Goal: Task Accomplishment & Management: Complete application form

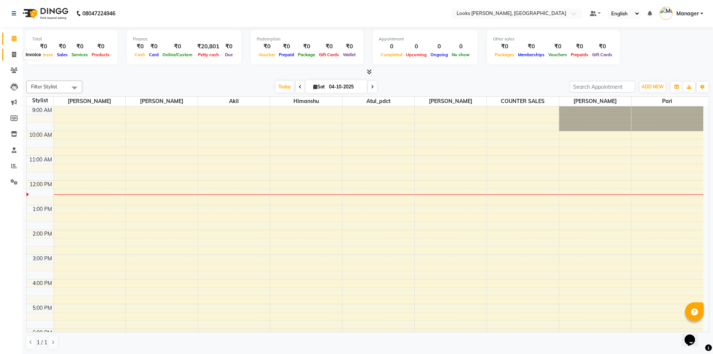
drag, startPoint x: 12, startPoint y: 55, endPoint x: 13, endPoint y: 52, distance: 3.8
click at [12, 55] on icon at bounding box center [14, 55] width 4 height 6
select select "service"
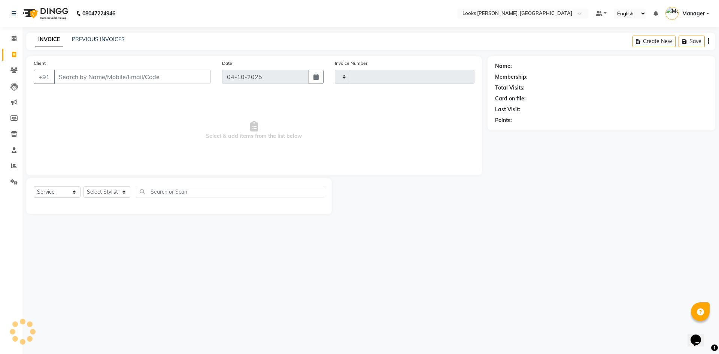
type input "1311"
select select "6017"
click at [80, 74] on input "Client" at bounding box center [132, 77] width 157 height 14
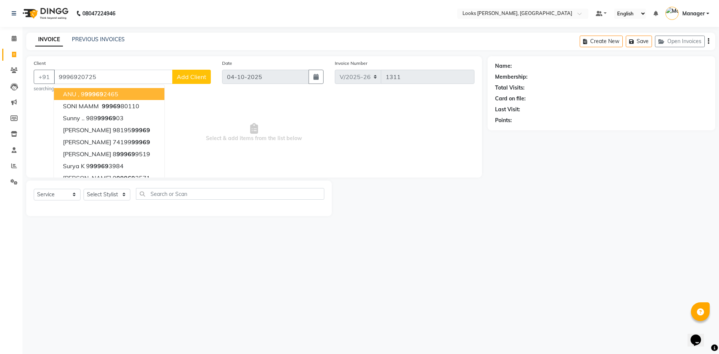
type input "9996920725"
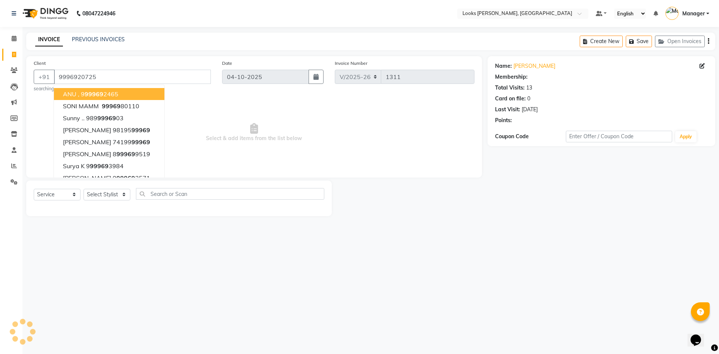
select select "1: Object"
click at [374, 243] on div "08047224946 Select Location × Looks [GEOGRAPHIC_DATA], [GEOGRAPHIC_DATA] Defaul…" at bounding box center [359, 177] width 719 height 354
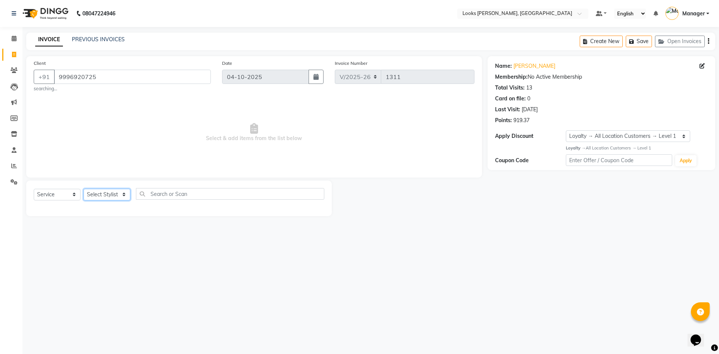
click at [124, 194] on select "Select Stylist [PERSON_NAME] [PERSON_NAME] Atul_pdct BRM_MASTER COUNTER SALES […" at bounding box center [106, 195] width 47 height 12
select select "44372"
click at [83, 189] on select "Select Stylist [PERSON_NAME] [PERSON_NAME] Atul_pdct BRM_MASTER COUNTER SALES […" at bounding box center [106, 195] width 47 height 12
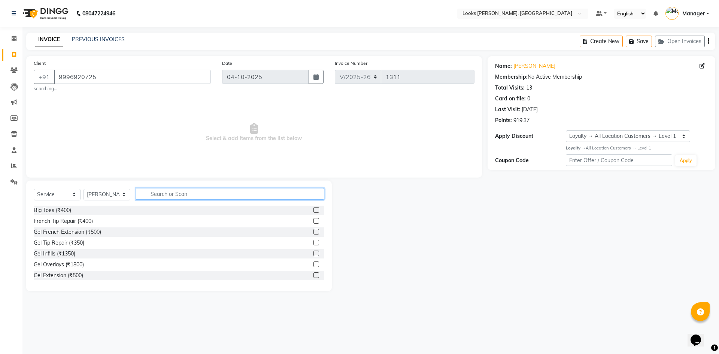
click at [167, 195] on input "text" at bounding box center [230, 194] width 188 height 12
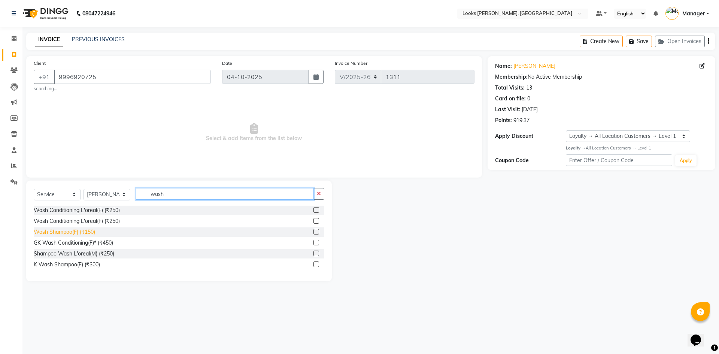
type input "wash"
click at [68, 229] on div "Wash Shampoo(F) (₹150)" at bounding box center [64, 232] width 61 height 8
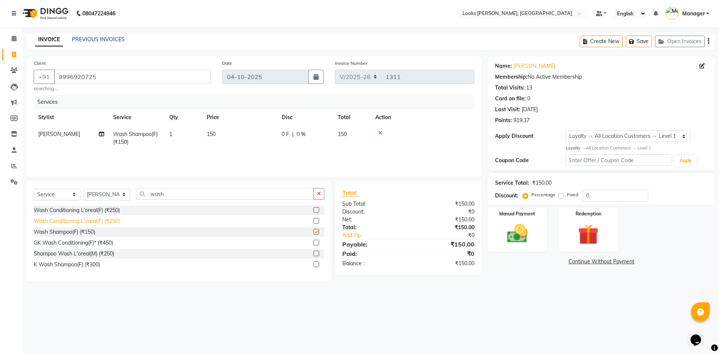
checkbox input "false"
click at [175, 191] on input "wash" at bounding box center [225, 194] width 178 height 12
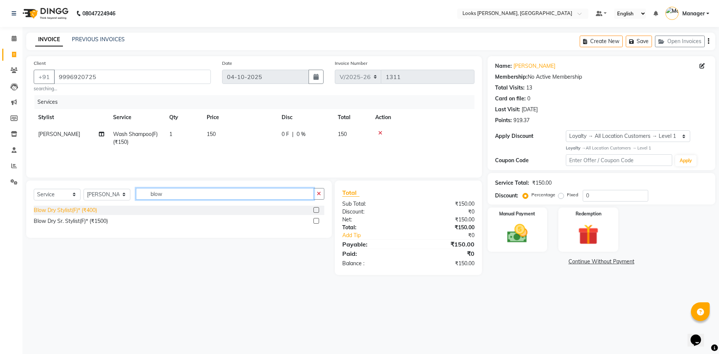
type input "blow"
click at [68, 214] on div "Blow Dry Stylist(F)* (₹400)" at bounding box center [65, 210] width 63 height 8
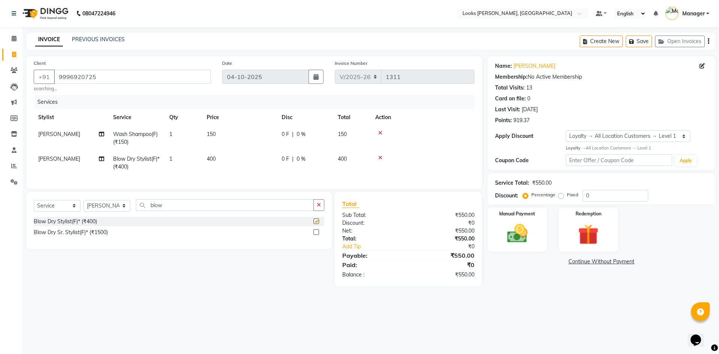
checkbox input "false"
click at [222, 130] on td "150" at bounding box center [239, 138] width 75 height 25
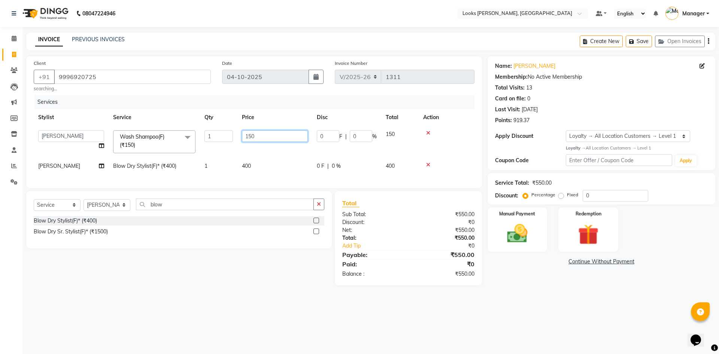
click at [261, 133] on input "150" at bounding box center [275, 136] width 66 height 12
type input "400"
click at [546, 306] on div "08047224946 Select Location × Looks [GEOGRAPHIC_DATA], [GEOGRAPHIC_DATA] Defaul…" at bounding box center [359, 177] width 719 height 354
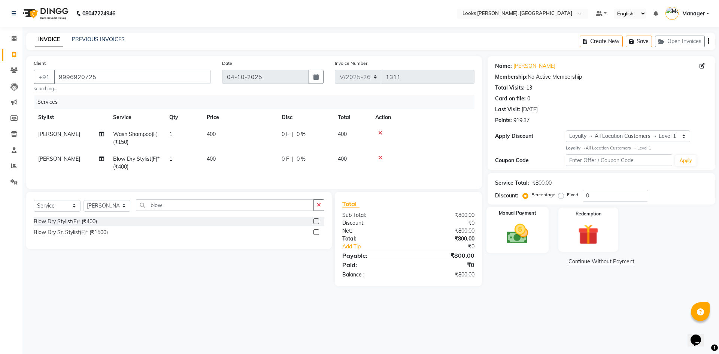
click at [529, 228] on img at bounding box center [517, 233] width 35 height 25
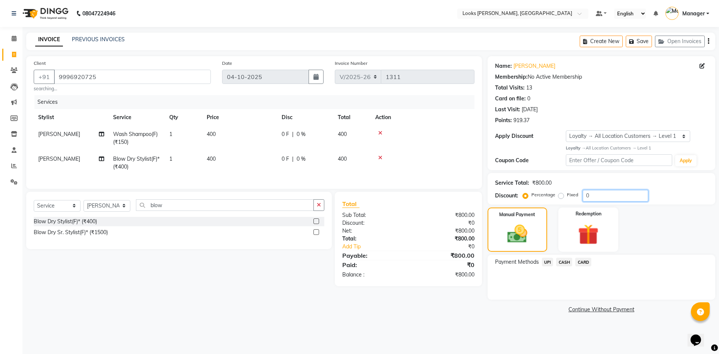
click at [611, 196] on input "0" at bounding box center [615, 196] width 66 height 12
type input "047.5"
click at [538, 273] on div "Payment Methods UPI CASH CARD" at bounding box center [601, 277] width 228 height 45
click at [567, 261] on span "CASH" at bounding box center [564, 262] width 16 height 9
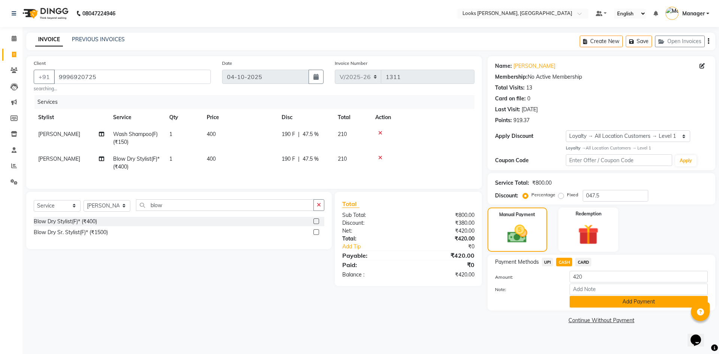
click at [612, 298] on button "Add Payment" at bounding box center [638, 302] width 138 height 12
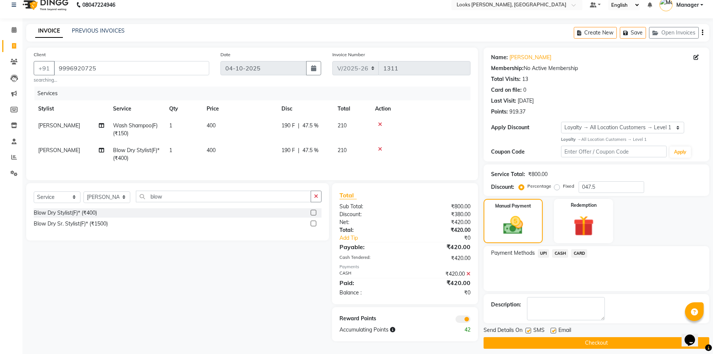
scroll to position [15, 0]
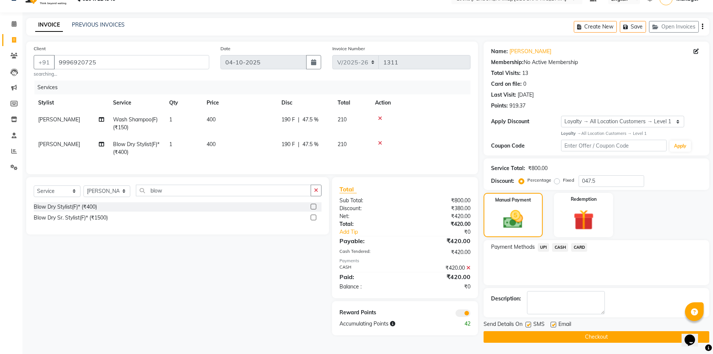
click at [468, 315] on span at bounding box center [463, 312] width 15 height 7
click at [471, 314] on input "checkbox" at bounding box center [471, 314] width 0 height 0
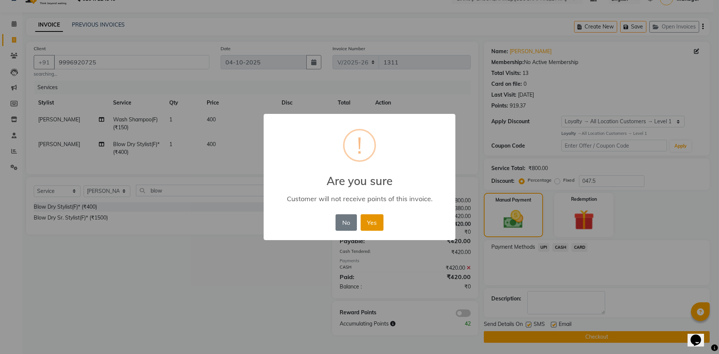
click at [375, 225] on button "Yes" at bounding box center [371, 222] width 23 height 16
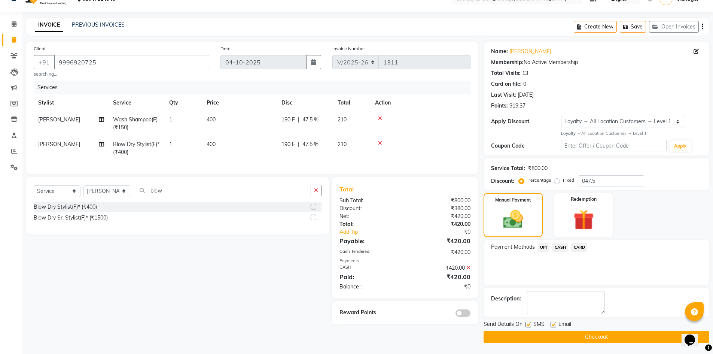
click at [589, 332] on button "Checkout" at bounding box center [597, 337] width 226 height 12
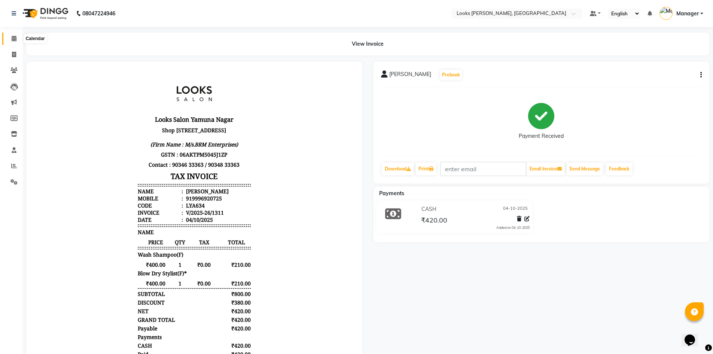
click at [13, 38] on icon at bounding box center [14, 39] width 5 height 6
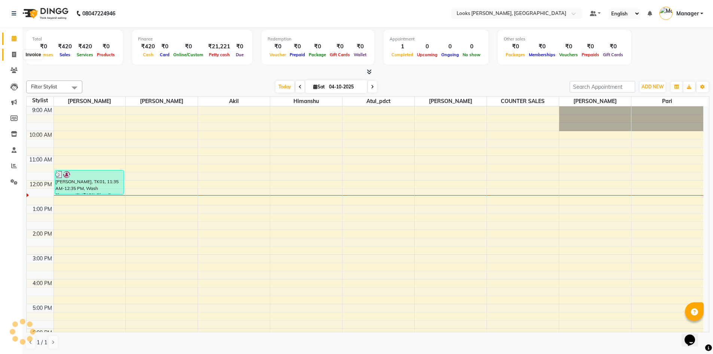
click at [13, 53] on icon at bounding box center [14, 55] width 4 height 6
select select "service"
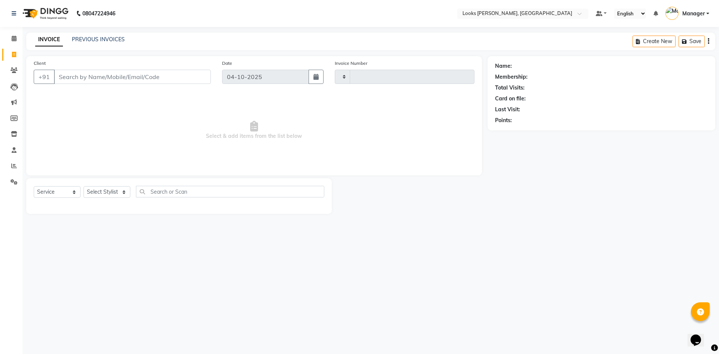
type input "1312"
select select "6017"
click at [124, 75] on input "Client" at bounding box center [132, 77] width 157 height 14
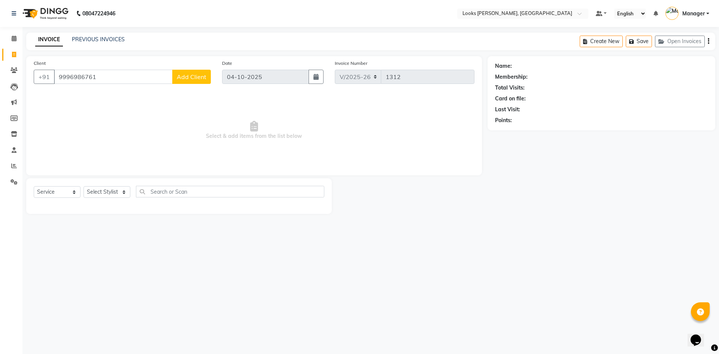
type input "9996986761"
click at [195, 78] on span "Add Client" at bounding box center [192, 76] width 30 height 7
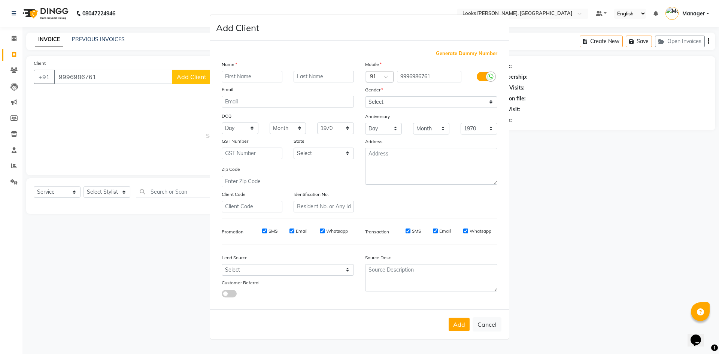
click at [179, 77] on ngb-modal-window "Add Client Generate Dummy Number Name Email DOB Day 01 02 03 04 05 06 07 08 09 …" at bounding box center [359, 177] width 719 height 354
click at [250, 79] on input "text" at bounding box center [252, 77] width 61 height 12
type input "shruti"
click at [481, 104] on select "Select [DEMOGRAPHIC_DATA] [DEMOGRAPHIC_DATA] Other Prefer Not To Say" at bounding box center [431, 102] width 132 height 12
select select "[DEMOGRAPHIC_DATA]"
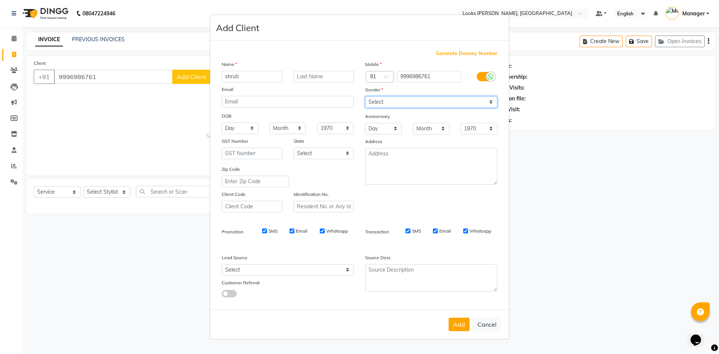
click at [365, 96] on select "Select [DEMOGRAPHIC_DATA] [DEMOGRAPHIC_DATA] Other Prefer Not To Say" at bounding box center [431, 102] width 132 height 12
click at [455, 326] on button "Add" at bounding box center [458, 323] width 21 height 13
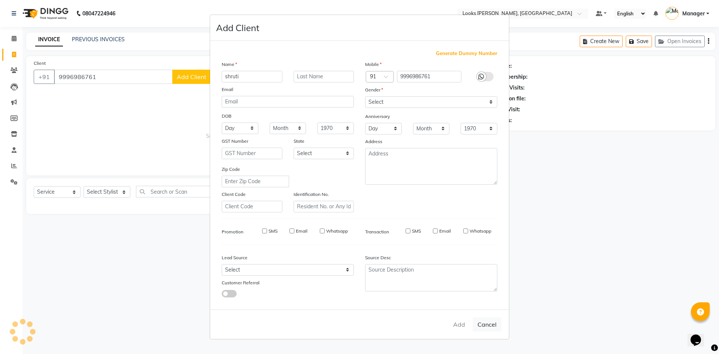
select select
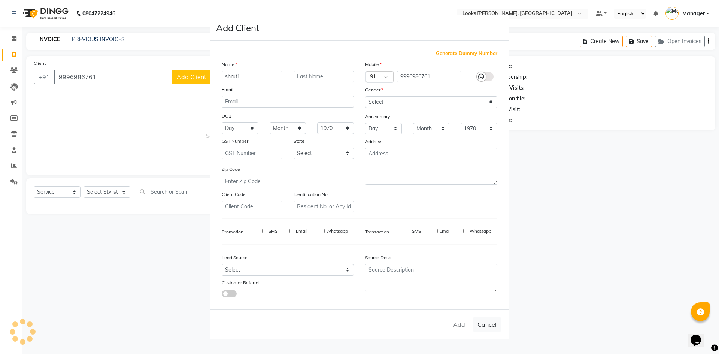
select select
checkbox input "false"
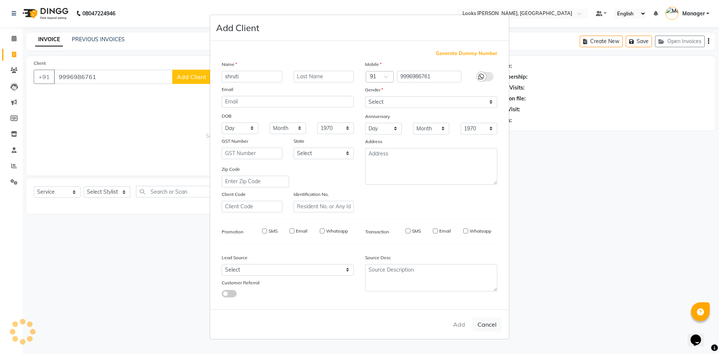
checkbox input "false"
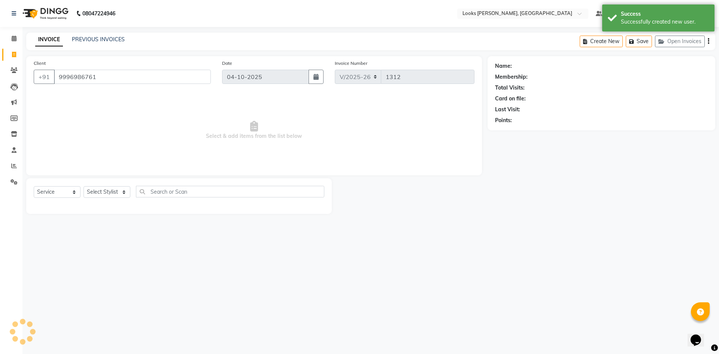
select select "1: Object"
click at [122, 187] on select "Select Stylist [PERSON_NAME] [PERSON_NAME] Atul_pdct BRM_MASTER COUNTER SALES […" at bounding box center [106, 192] width 47 height 12
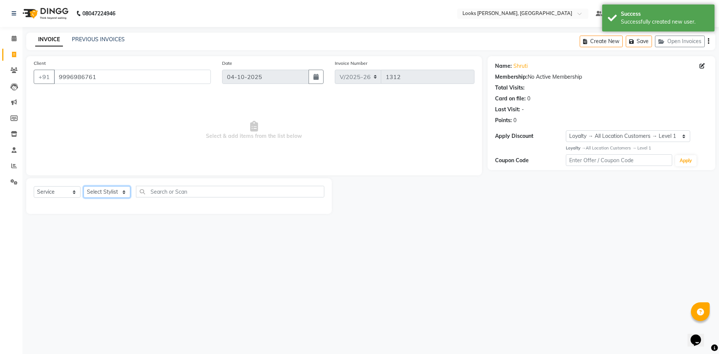
click at [124, 191] on select "Select Stylist [PERSON_NAME] [PERSON_NAME] Atul_pdct BRM_MASTER COUNTER SALES […" at bounding box center [106, 192] width 47 height 12
select select "44300"
click at [83, 186] on select "Select Stylist [PERSON_NAME] [PERSON_NAME] Atul_pdct BRM_MASTER COUNTER SALES […" at bounding box center [106, 192] width 47 height 12
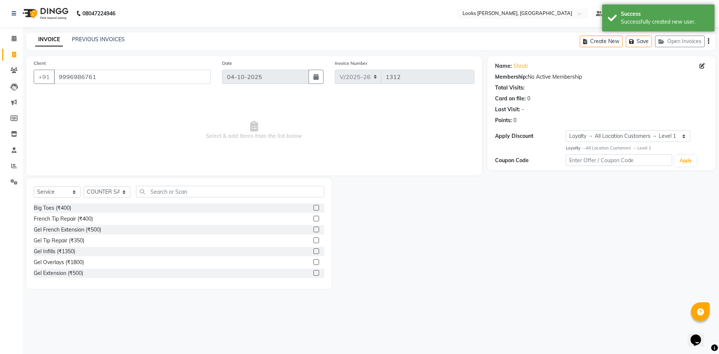
click at [183, 185] on div "Select Service Product Membership Package Voucher Prepaid Gift Card Select Styl…" at bounding box center [178, 233] width 305 height 110
click at [177, 193] on input "text" at bounding box center [230, 192] width 188 height 12
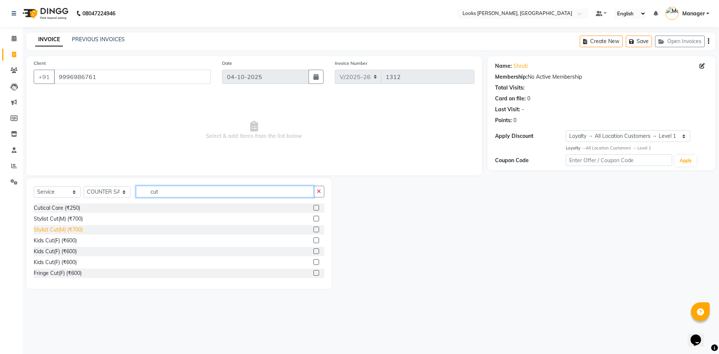
type input "cut"
click at [58, 232] on div "Stylist Cut(M) (₹700)" at bounding box center [58, 230] width 49 height 8
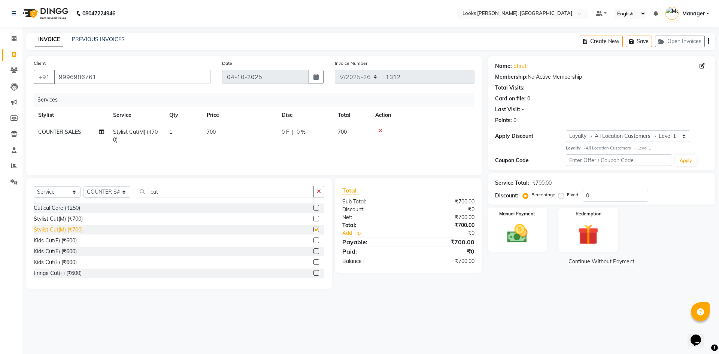
checkbox input "false"
click at [223, 130] on td "700" at bounding box center [239, 136] width 75 height 25
select select "44300"
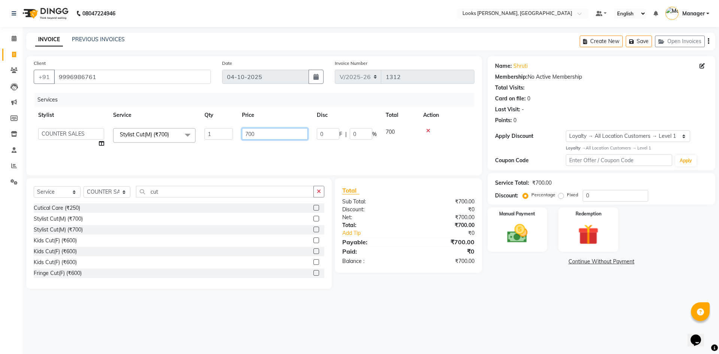
click at [288, 134] on input "700" at bounding box center [275, 134] width 66 height 12
type input "800"
click at [609, 199] on input "0" at bounding box center [615, 196] width 66 height 12
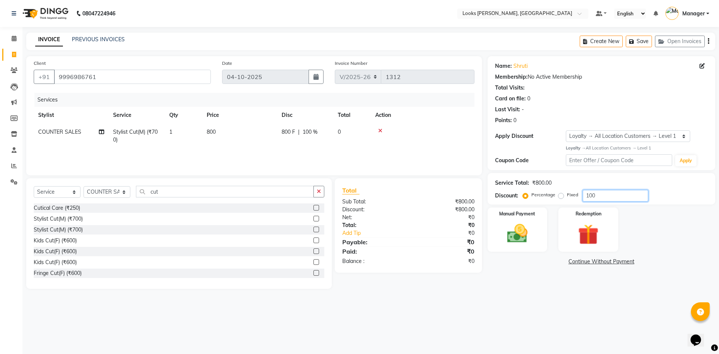
type input "100"
click at [567, 196] on label "Fixed" at bounding box center [572, 194] width 11 height 7
click at [562, 196] on input "Fixed" at bounding box center [562, 194] width 5 height 5
radio input "true"
click at [611, 195] on input "100" at bounding box center [615, 196] width 66 height 12
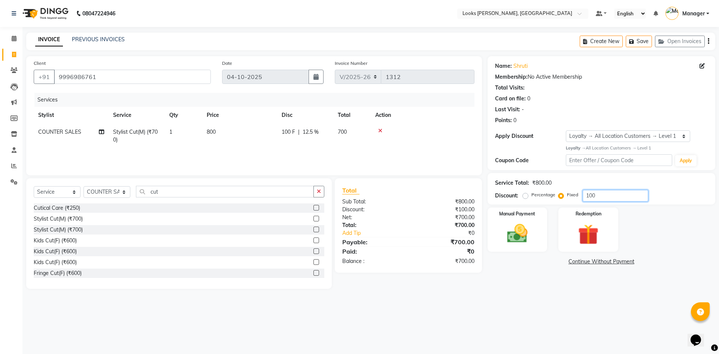
click at [611, 195] on input "100" at bounding box center [615, 196] width 66 height 12
type input "300"
click at [507, 288] on main "INVOICE PREVIOUS INVOICES Create New Save Open Invoices Client [PHONE_NUMBER] D…" at bounding box center [370, 166] width 696 height 267
click at [534, 225] on img at bounding box center [517, 233] width 35 height 25
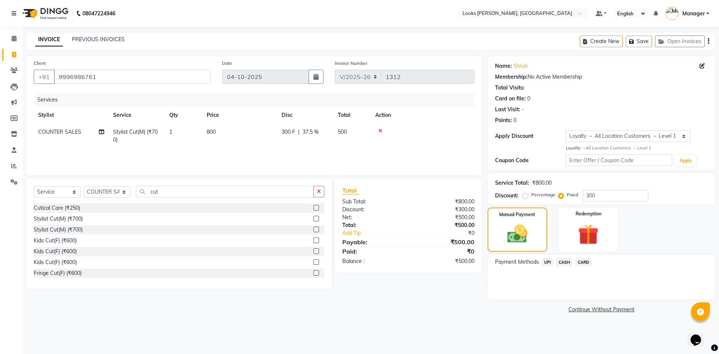
click at [563, 262] on span "CASH" at bounding box center [564, 262] width 16 height 9
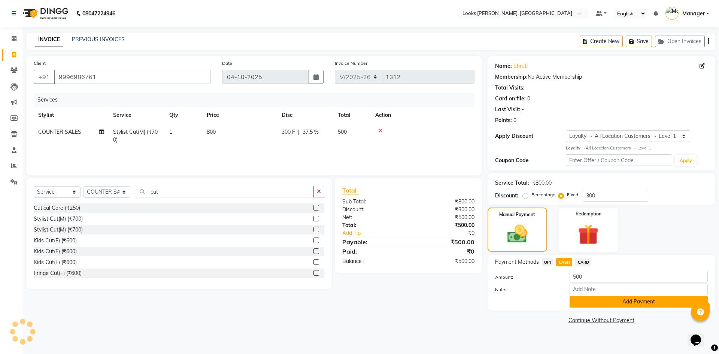
click at [650, 302] on button "Add Payment" at bounding box center [638, 302] width 138 height 12
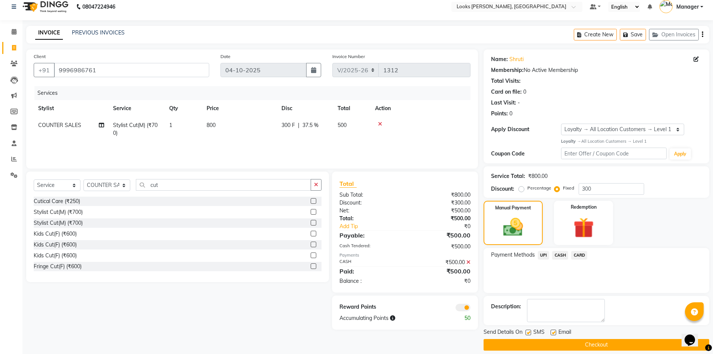
scroll to position [15, 0]
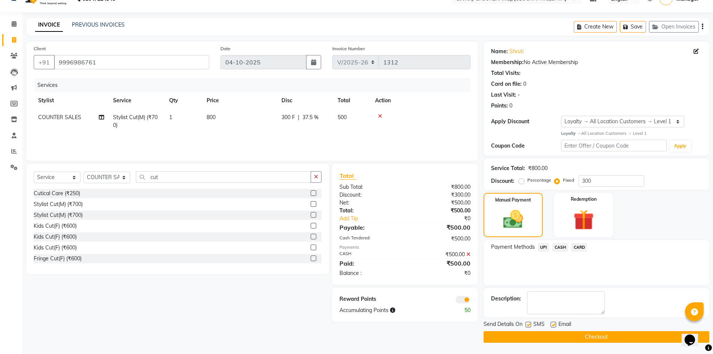
click at [463, 299] on span at bounding box center [463, 299] width 15 height 7
click at [471, 301] on input "checkbox" at bounding box center [471, 301] width 0 height 0
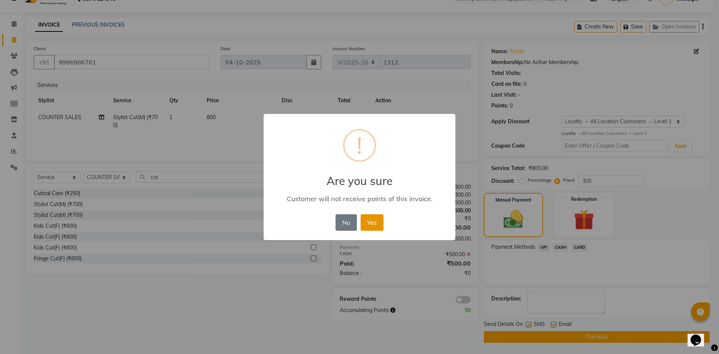
click at [374, 222] on button "Yes" at bounding box center [371, 222] width 23 height 16
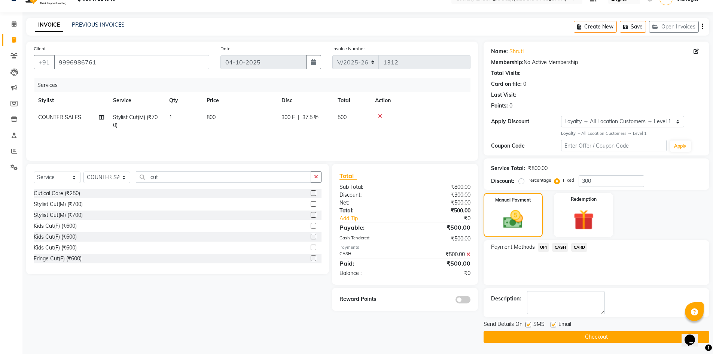
click at [604, 335] on button "Checkout" at bounding box center [597, 337] width 226 height 12
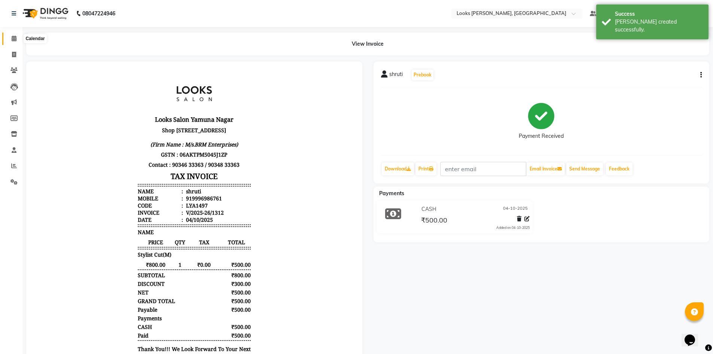
click at [11, 40] on span at bounding box center [13, 38] width 13 height 9
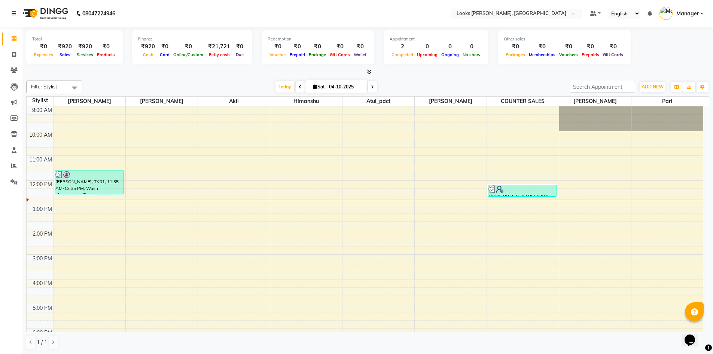
click at [74, 259] on div "9:00 AM 10:00 AM 11:00 AM 12:00 PM 1:00 PM 2:00 PM 3:00 PM 4:00 PM 5:00 PM 6:00…" at bounding box center [365, 254] width 677 height 296
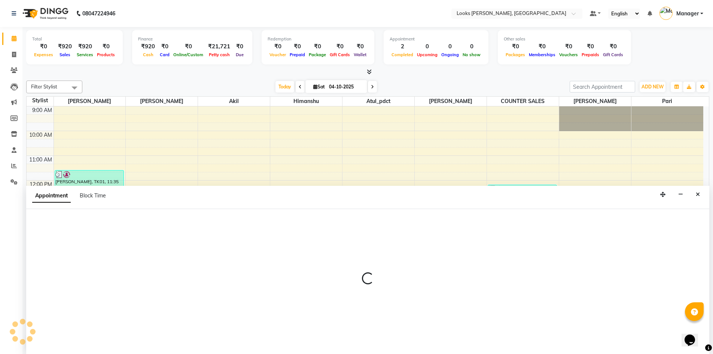
scroll to position [0, 0]
select select "44372"
select select "900"
select select "tentative"
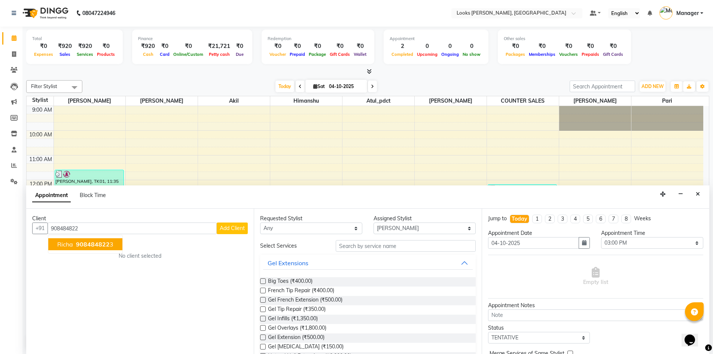
click at [91, 242] on span "908484822" at bounding box center [93, 243] width 34 height 7
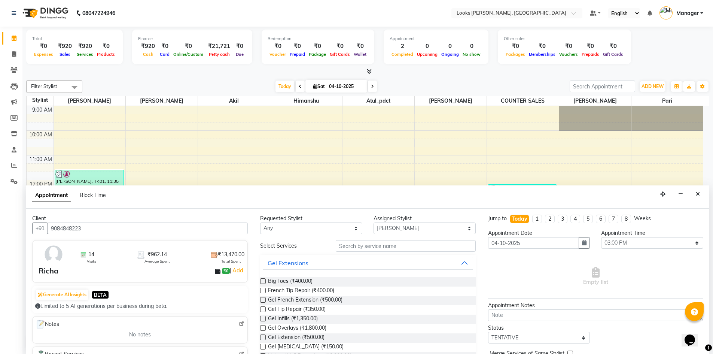
type input "9084848223"
click at [355, 244] on input "text" at bounding box center [406, 246] width 140 height 12
click at [356, 245] on input "text" at bounding box center [406, 246] width 140 height 12
drag, startPoint x: 362, startPoint y: 247, endPoint x: 376, endPoint y: 251, distance: 14.8
click at [363, 247] on input "text" at bounding box center [406, 246] width 140 height 12
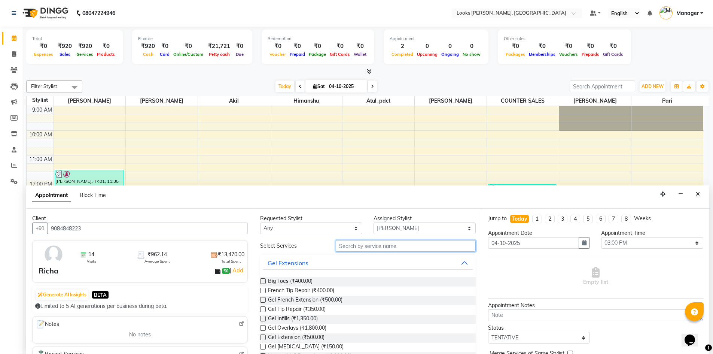
click at [376, 251] on input "text" at bounding box center [406, 246] width 140 height 12
click at [376, 247] on input "text" at bounding box center [406, 246] width 140 height 12
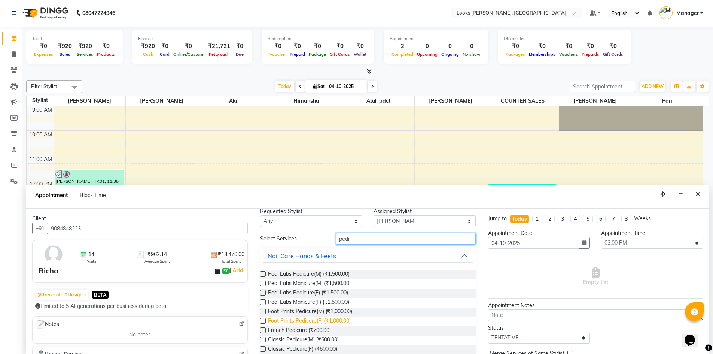
scroll to position [12, 0]
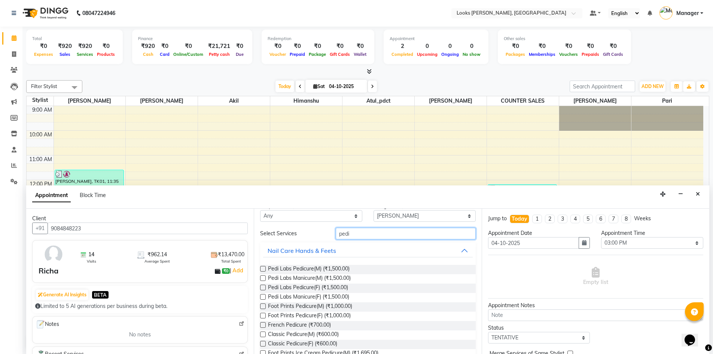
type input "pedi"
click at [265, 287] on label at bounding box center [263, 287] width 6 height 6
click at [265, 287] on input "checkbox" at bounding box center [262, 288] width 5 height 5
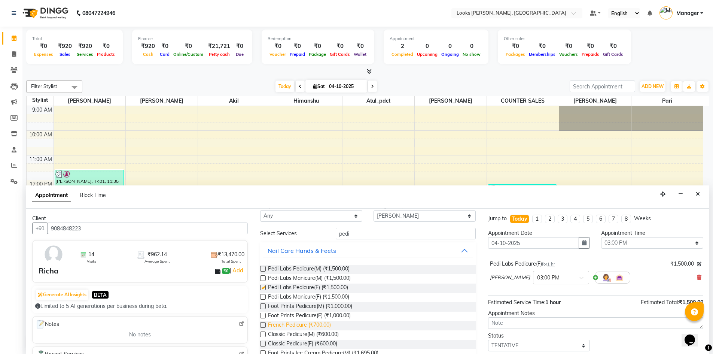
checkbox input "false"
drag, startPoint x: 420, startPoint y: 232, endPoint x: 327, endPoint y: 224, distance: 93.9
click at [327, 224] on div "Requested Stylist Any [PERSON_NAME] [PERSON_NAME] Atul_pdct COUNTER SALES [PERS…" at bounding box center [368, 281] width 228 height 145
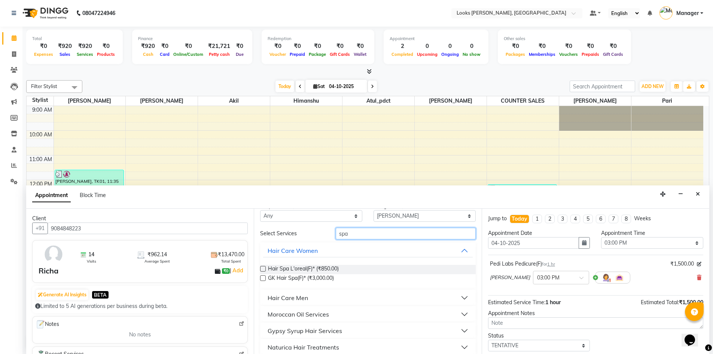
type input "spa"
click at [267, 278] on div "GK Hair Spa(F)* (₹3,000.00)" at bounding box center [367, 278] width 215 height 9
click at [265, 278] on label at bounding box center [263, 278] width 6 height 6
click at [265, 278] on input "checkbox" at bounding box center [262, 278] width 5 height 5
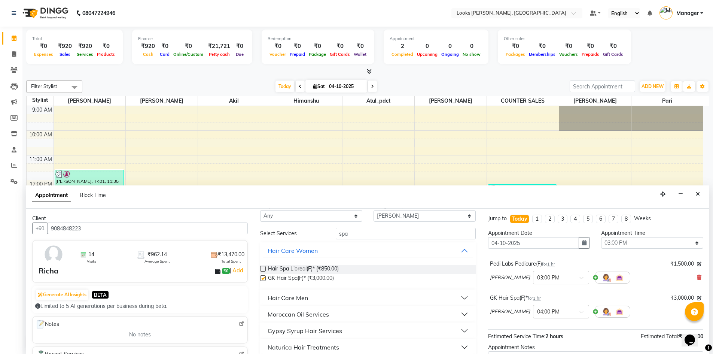
checkbox input "false"
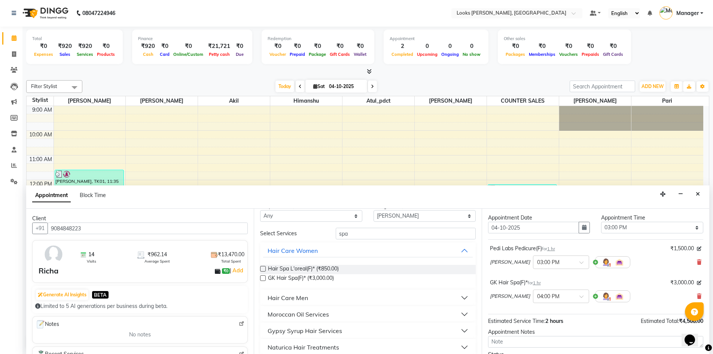
scroll to position [79, 0]
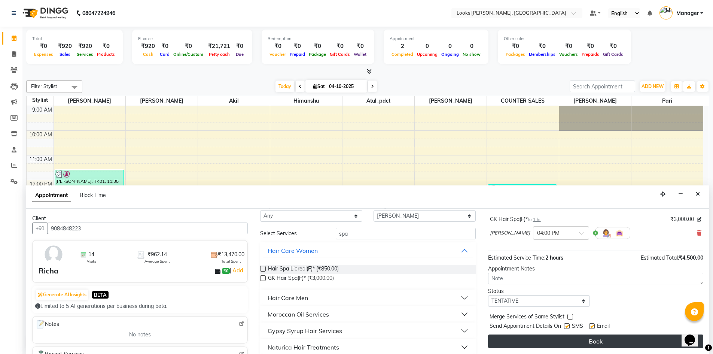
click at [618, 340] on button "Book" at bounding box center [595, 340] width 215 height 13
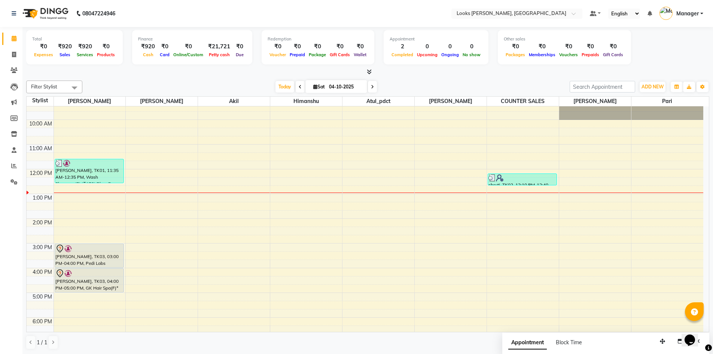
scroll to position [0, 0]
